Goal: Transaction & Acquisition: Subscribe to service/newsletter

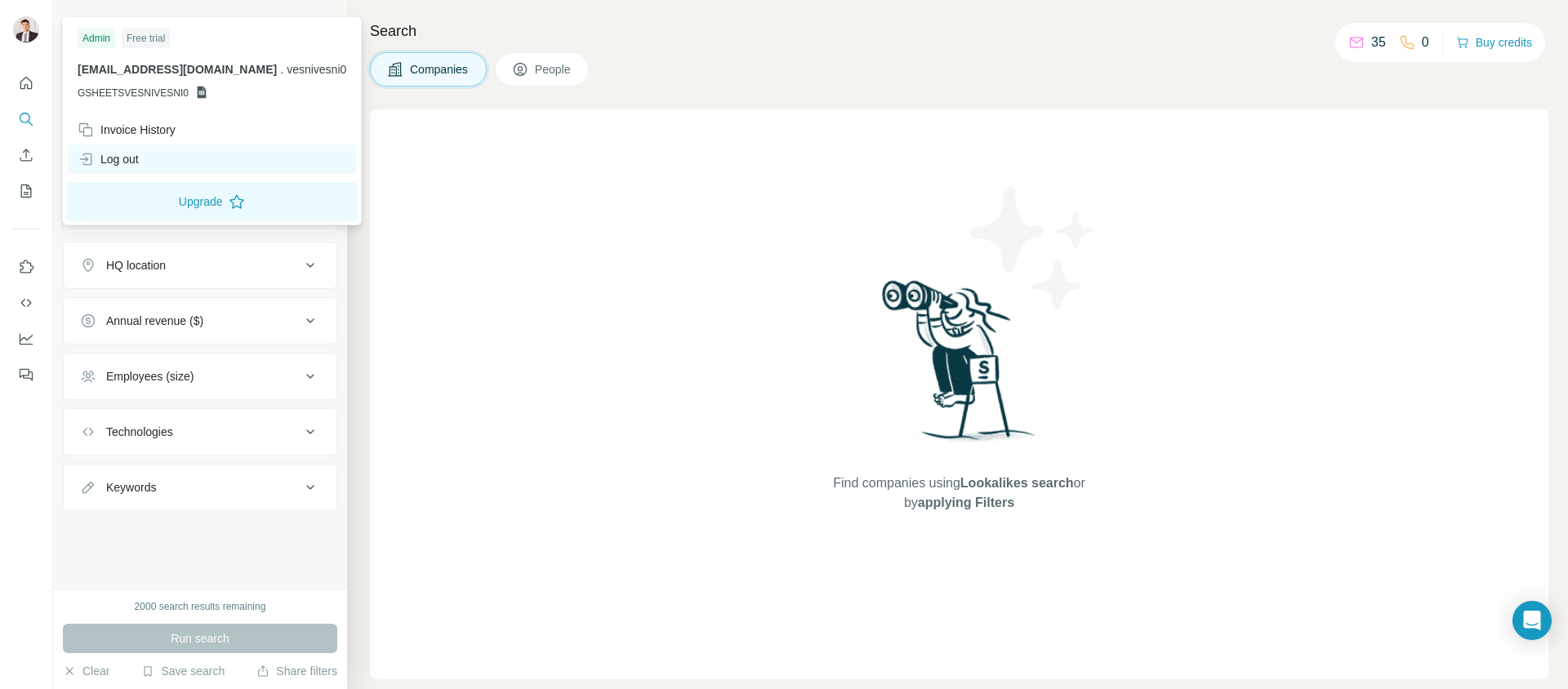
click at [126, 154] on div "Log out" at bounding box center [108, 159] width 61 height 16
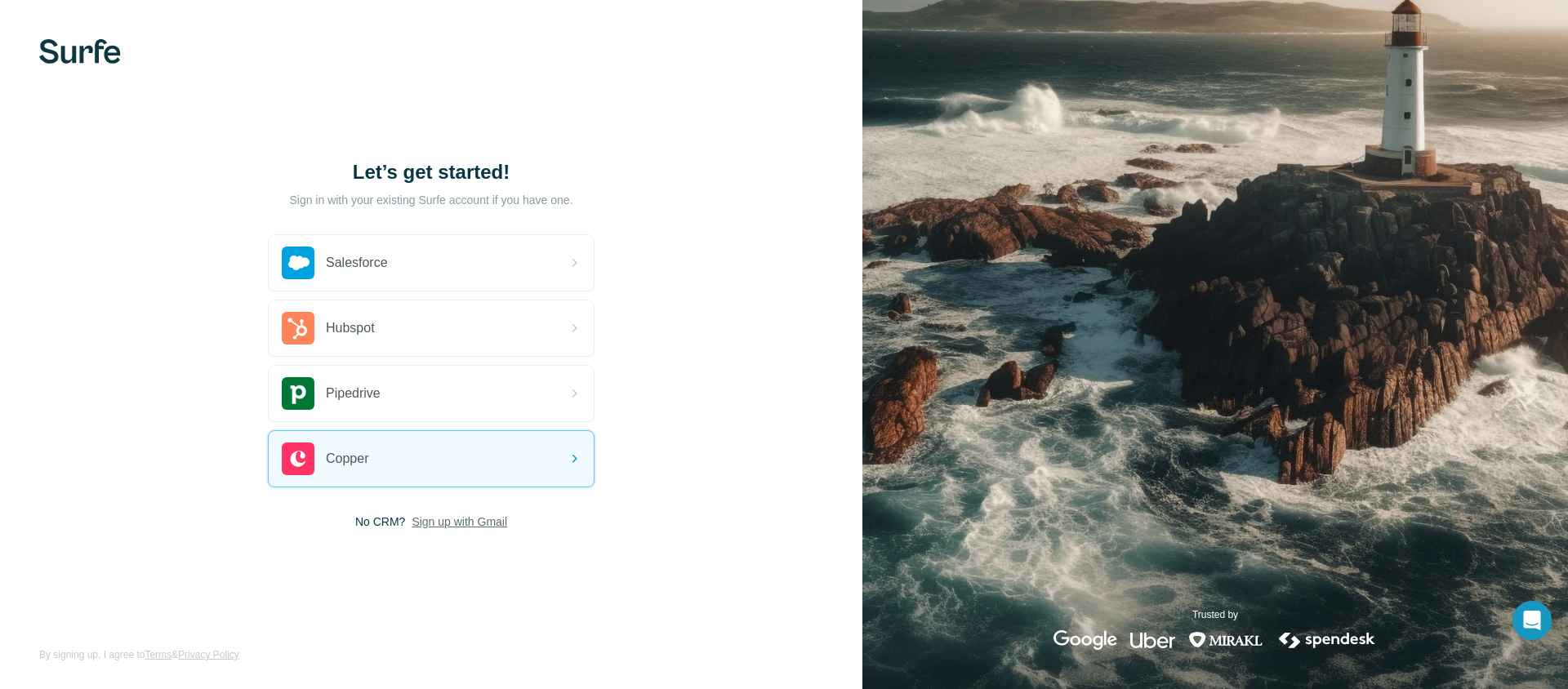
click at [428, 524] on span "Sign up with Gmail" at bounding box center [459, 521] width 96 height 16
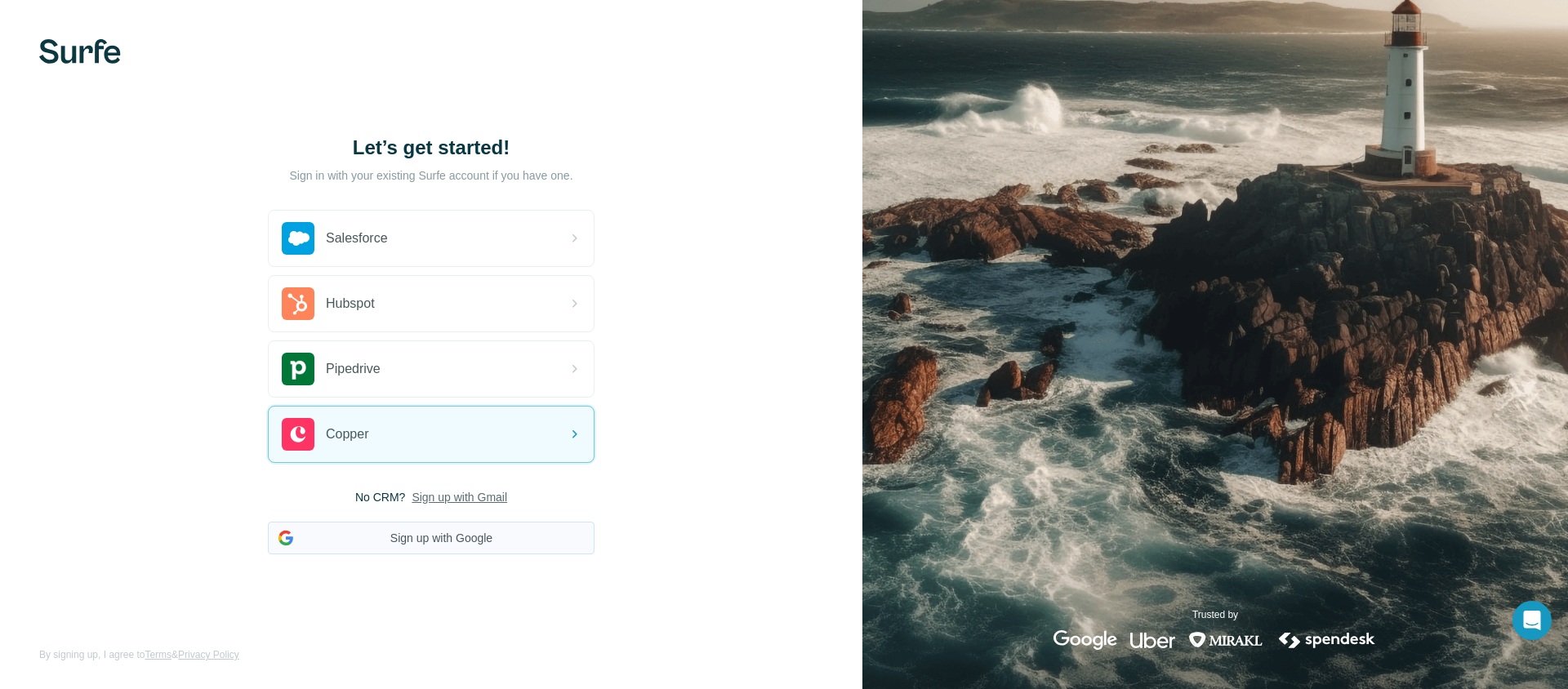
click at [437, 542] on button "Sign up with Google" at bounding box center [430, 538] width 327 height 32
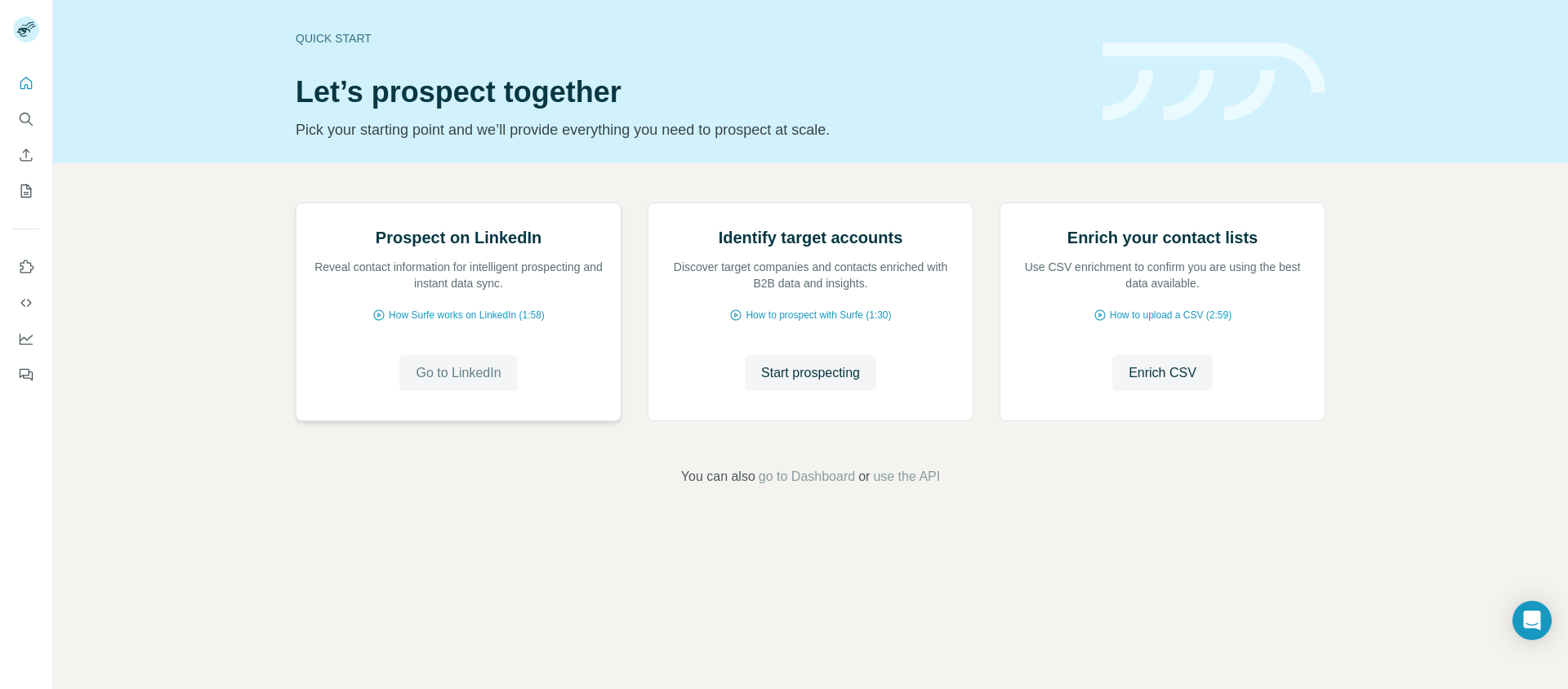
click at [481, 383] on span "Go to LinkedIn" at bounding box center [458, 373] width 85 height 20
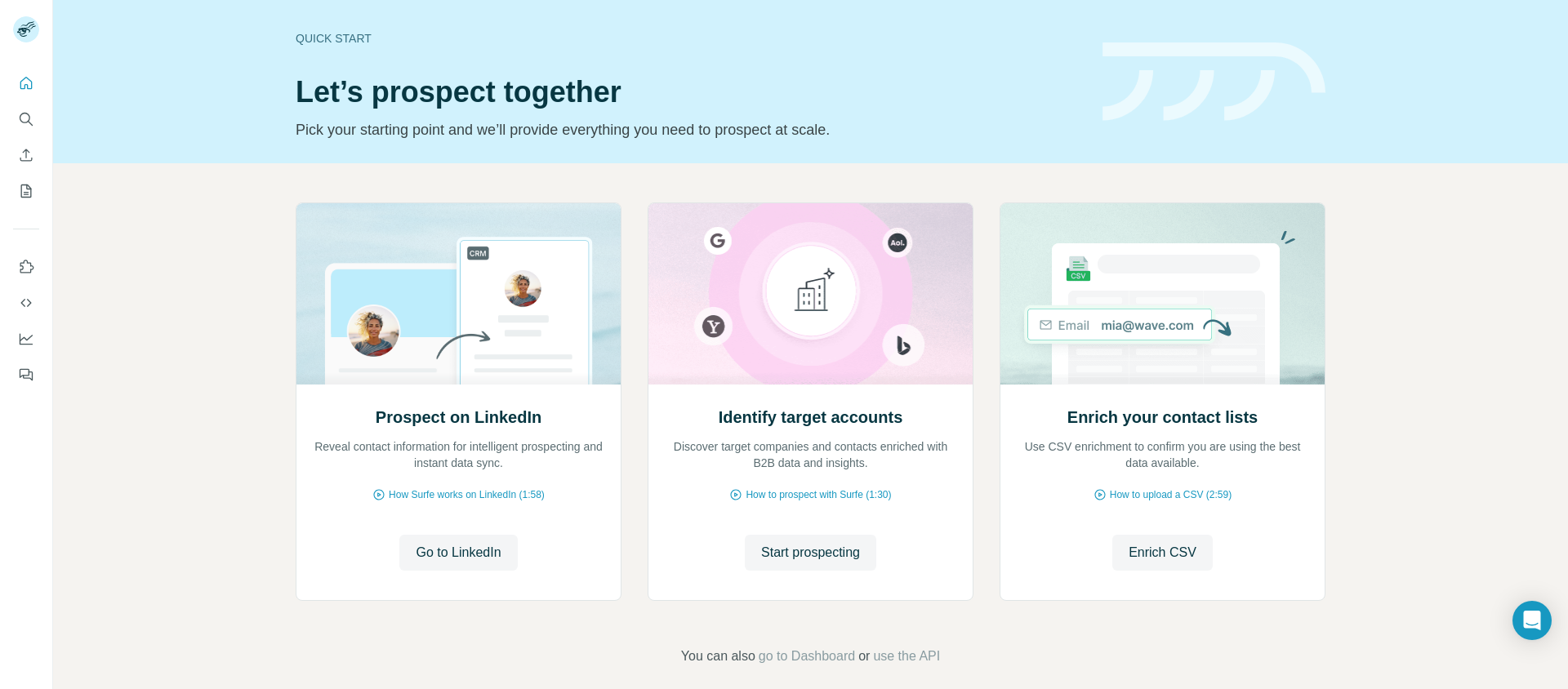
click at [181, 308] on div "Prospect on LinkedIn Reveal contact information for intelligent prospecting and…" at bounding box center [811, 434] width 1515 height 542
click at [447, 548] on span "Go to LinkedIn" at bounding box center [458, 552] width 85 height 20
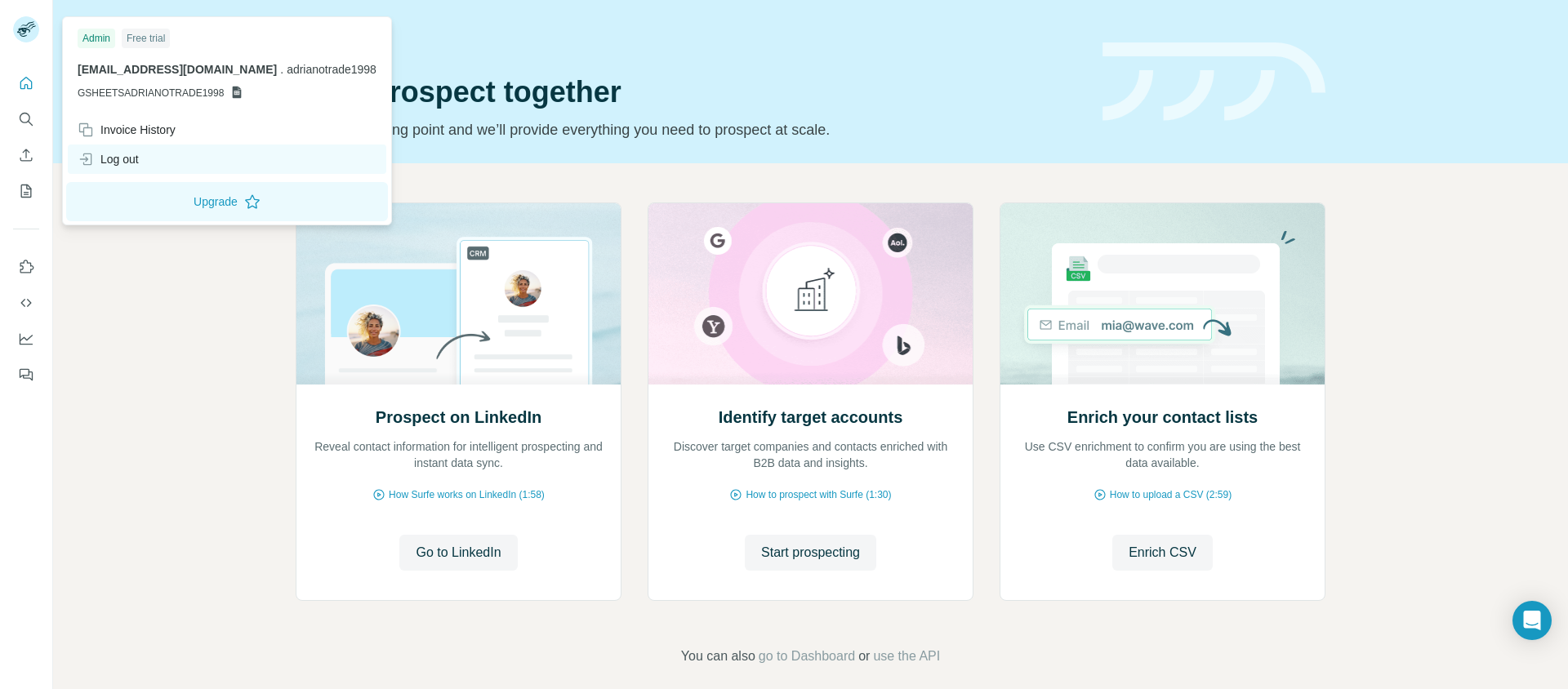
click at [125, 159] on div "Log out" at bounding box center [108, 159] width 61 height 16
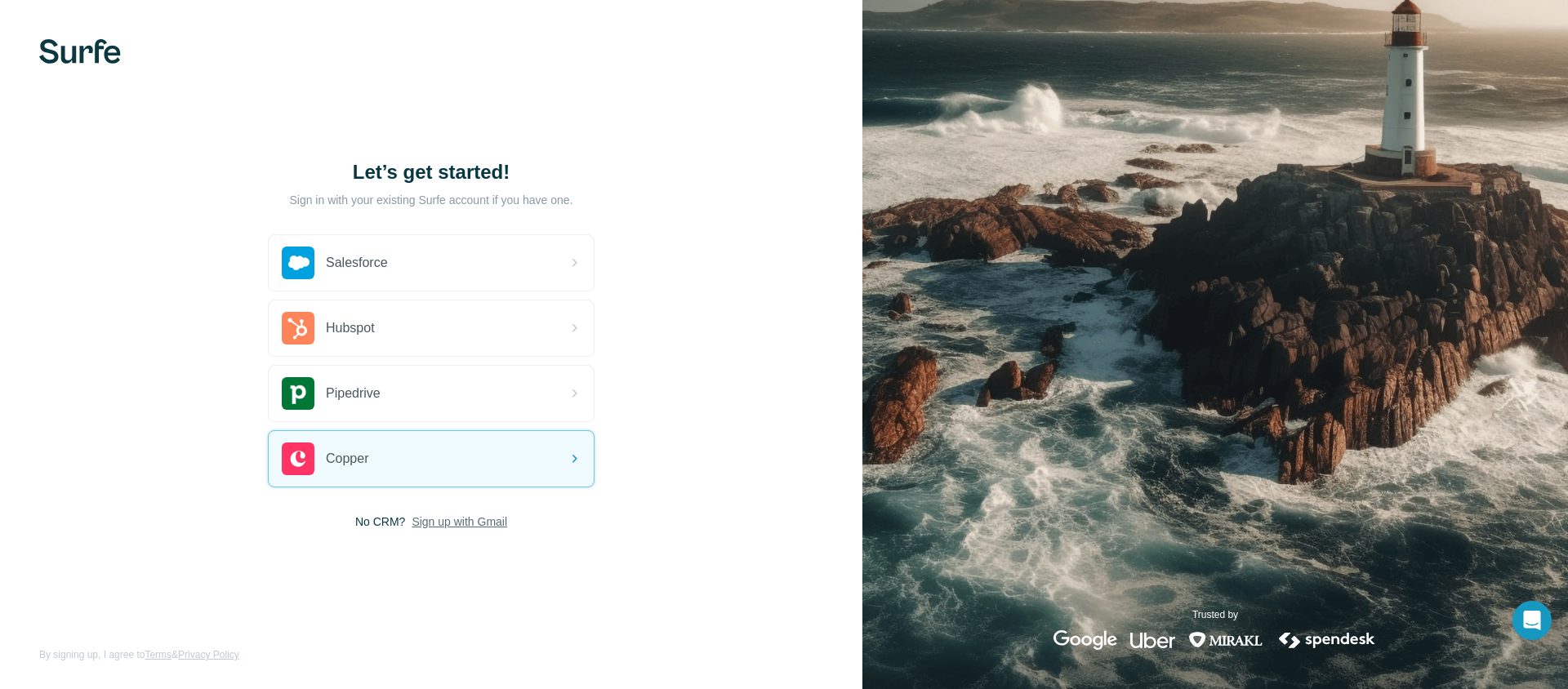
click at [465, 523] on span "Sign up with Gmail" at bounding box center [459, 521] width 96 height 16
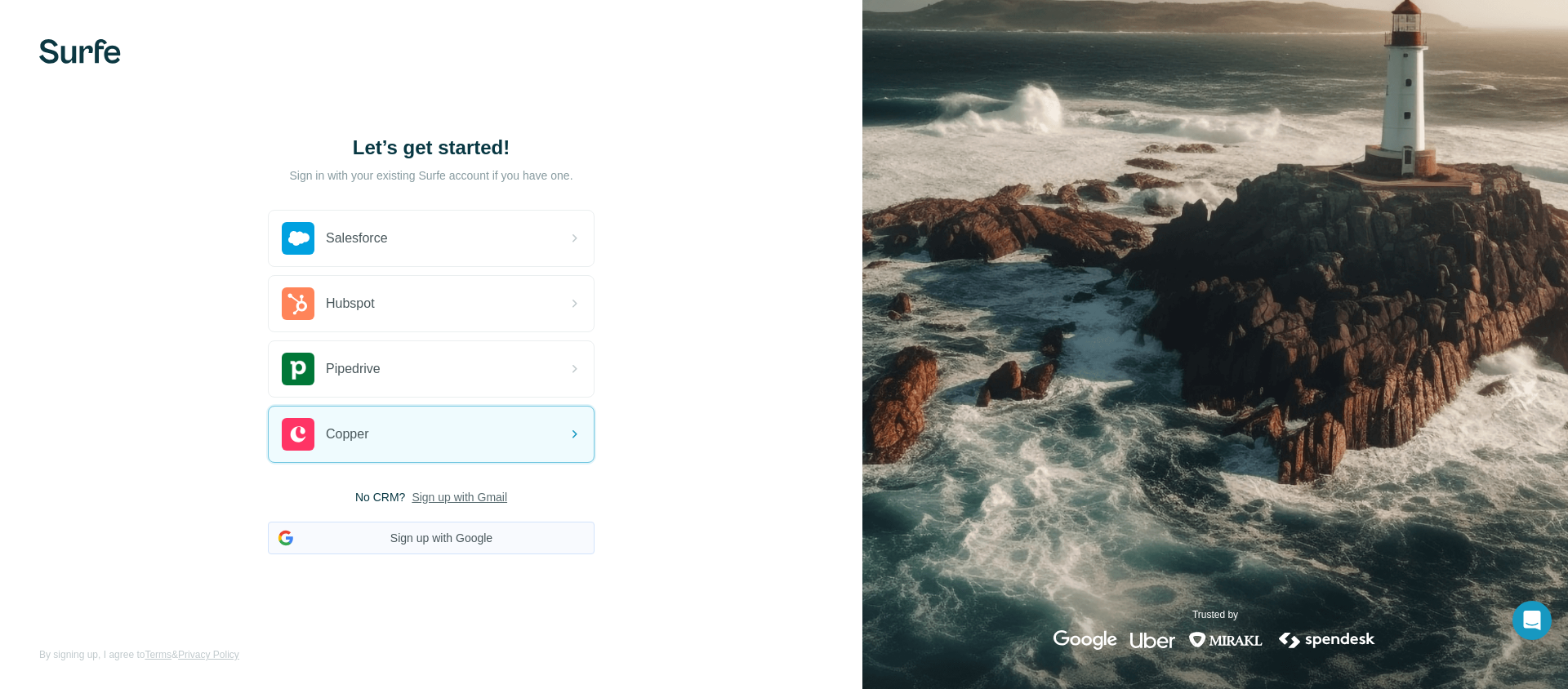
click at [492, 546] on button "Sign up with Google" at bounding box center [430, 538] width 327 height 32
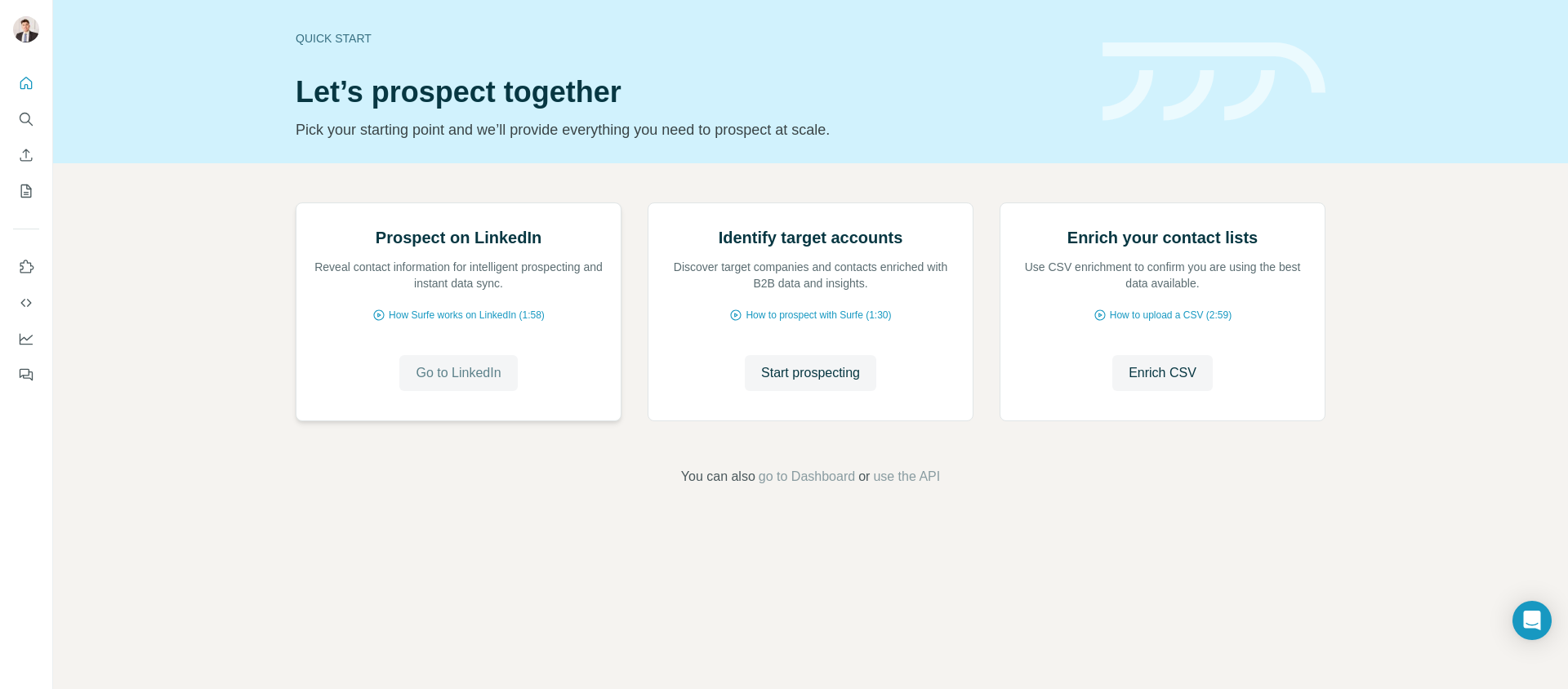
click at [445, 383] on span "Go to LinkedIn" at bounding box center [458, 373] width 85 height 20
